Goal: Find specific page/section: Find specific page/section

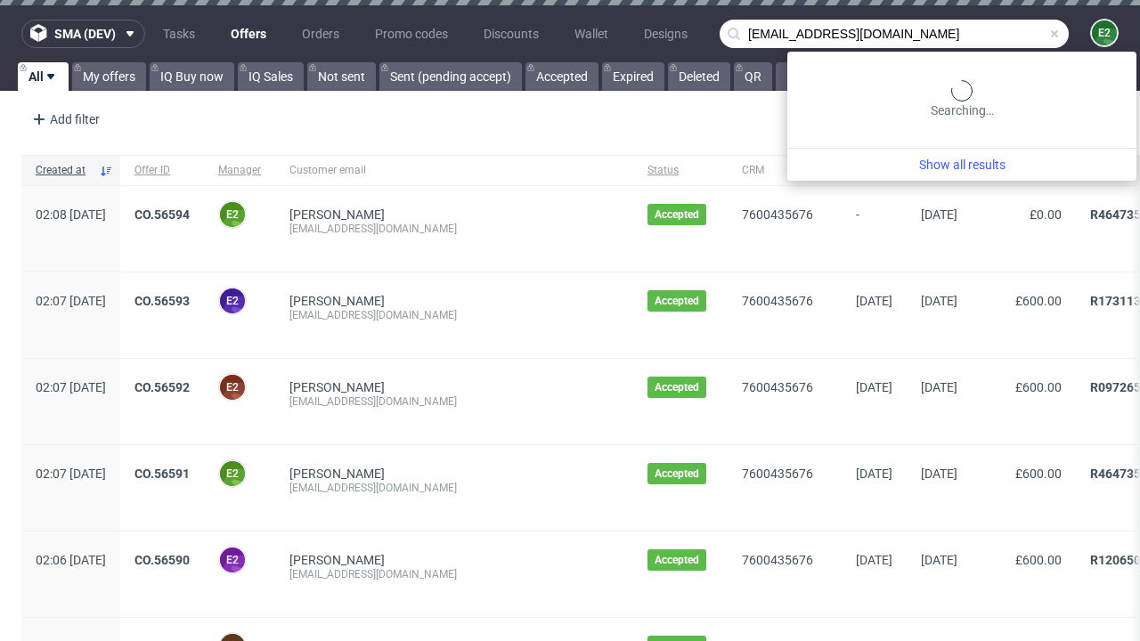
type input "[EMAIL_ADDRESS][DOMAIN_NAME]"
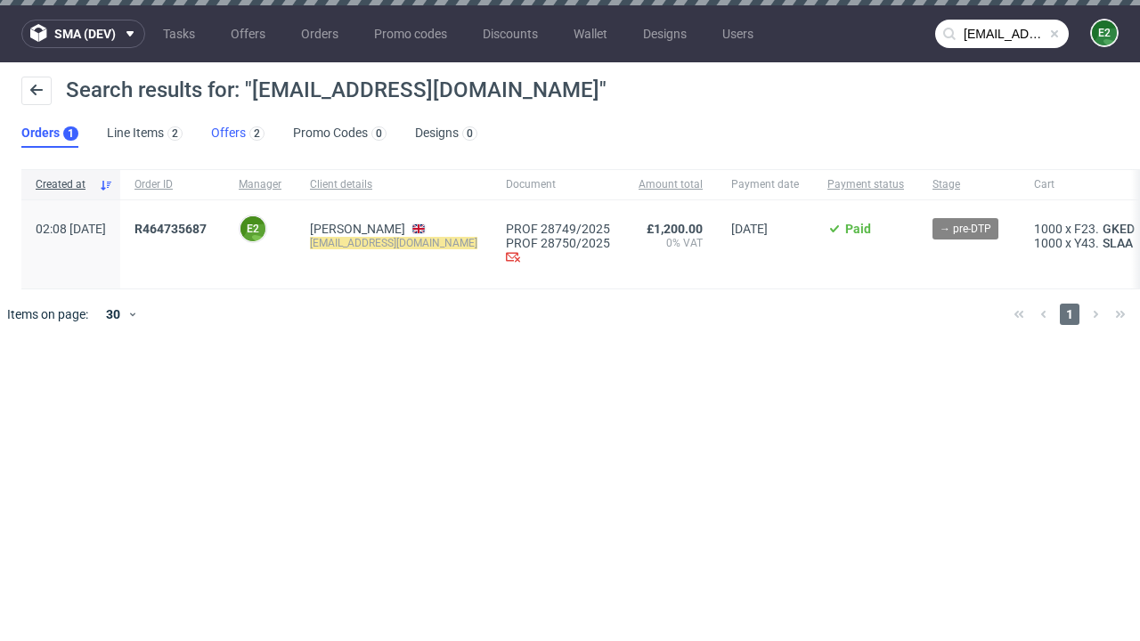
click at [238, 134] on link "Offers 2" at bounding box center [237, 133] width 53 height 29
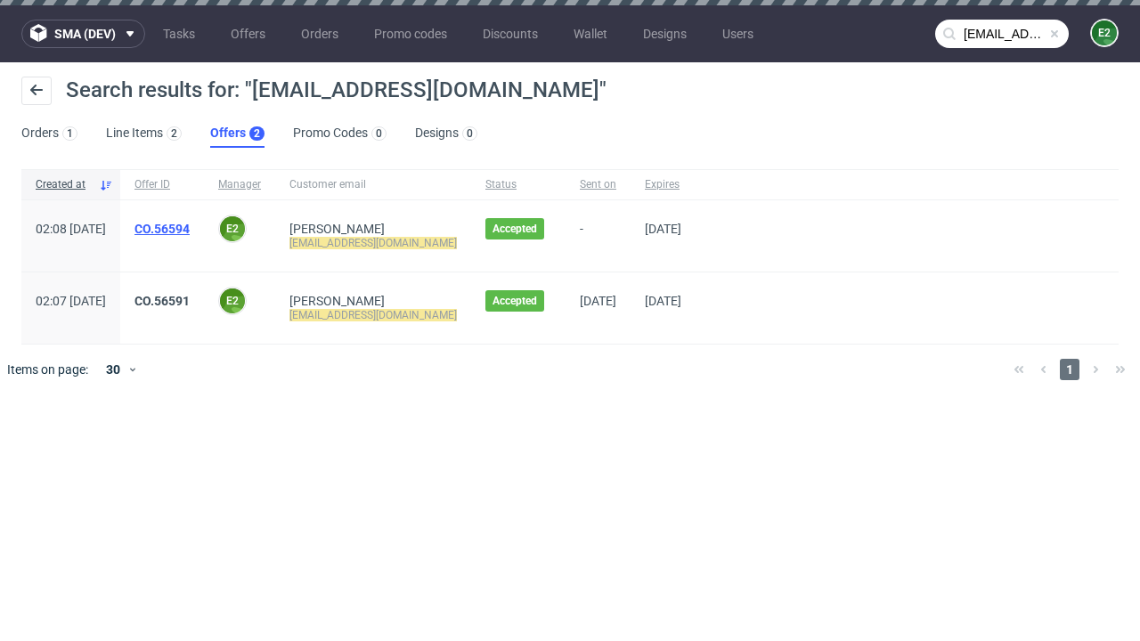
click at [190, 229] on link "CO.56594" at bounding box center [161, 229] width 55 height 14
